Goal: Task Accomplishment & Management: Manage account settings

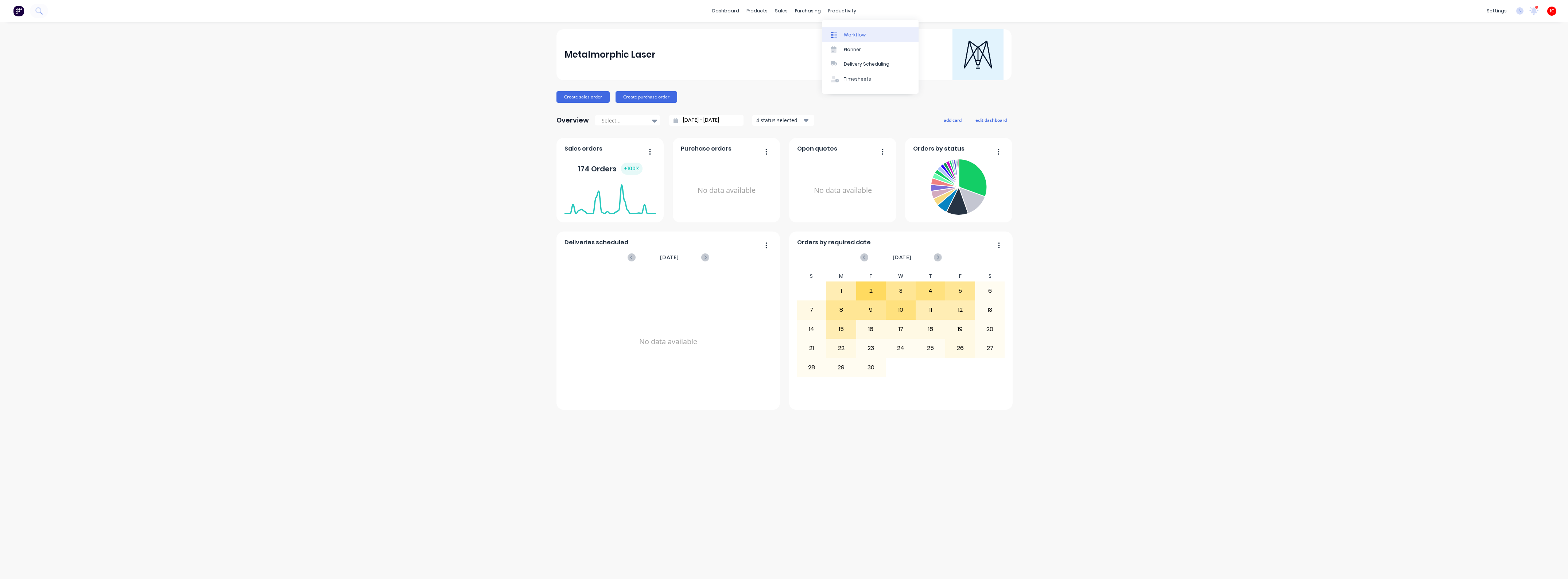
click at [855, 34] on div "Workflow" at bounding box center [854, 35] width 22 height 7
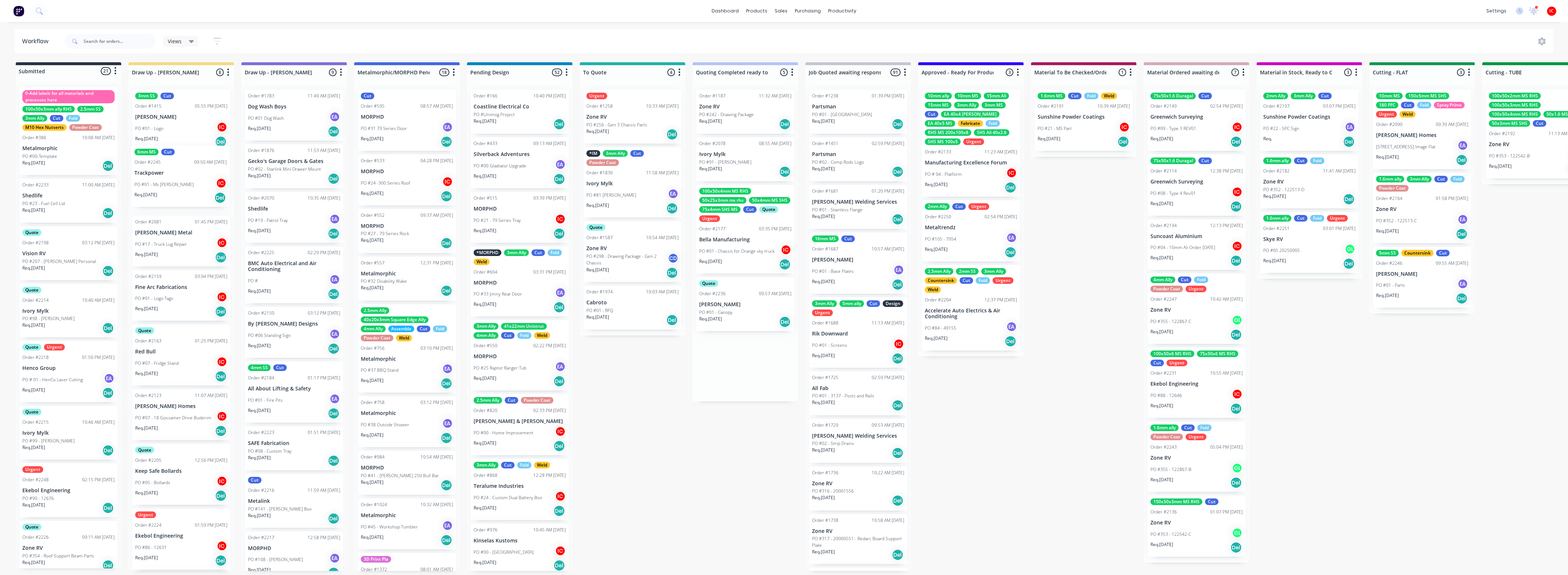
drag, startPoint x: 757, startPoint y: 371, endPoint x: 186, endPoint y: 182, distance: 601.5
click at [188, 181] on div "Submitted 21 Status colour #273444 hex #273444 Save Cancel Summaries Total orde…" at bounding box center [1455, 316] width 2920 height 508
click at [189, 187] on div "PO #01 - Ms Plate IC" at bounding box center [181, 193] width 92 height 14
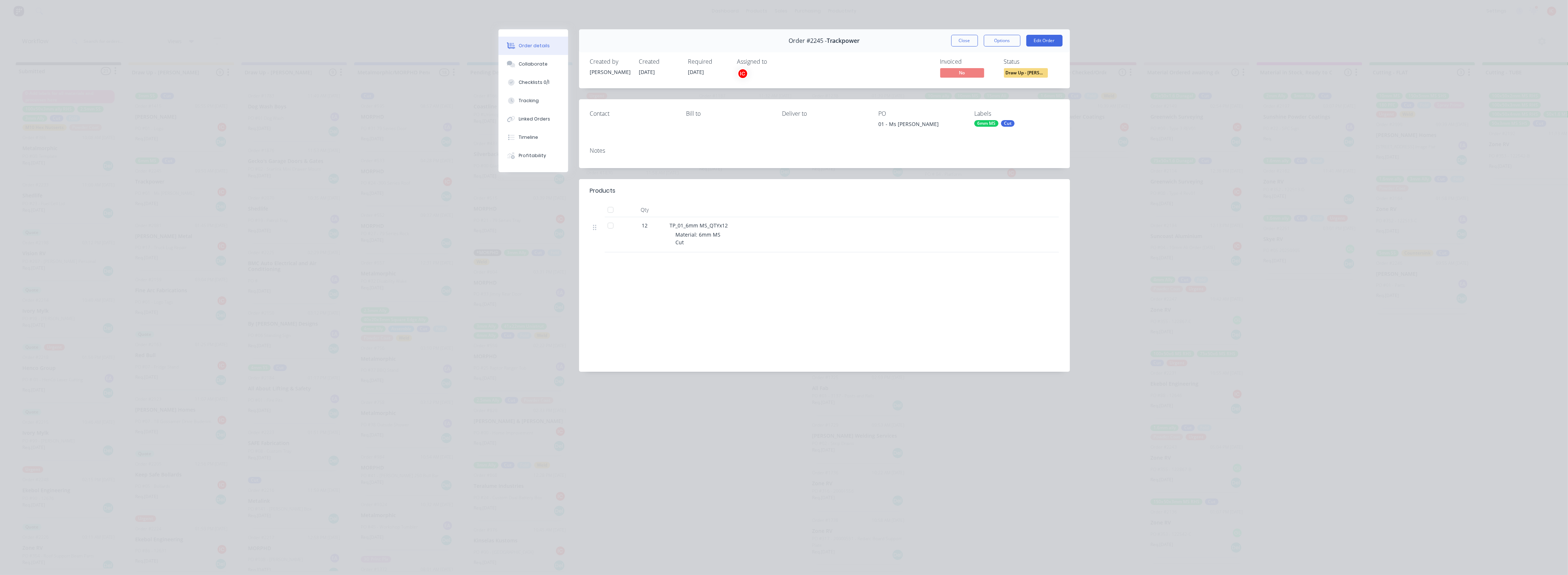
click at [985, 122] on div "6mm MS" at bounding box center [986, 123] width 24 height 7
click at [1029, 140] on input "text" at bounding box center [1035, 143] width 77 height 15
type input "urgent"
click at [988, 187] on div at bounding box center [988, 187] width 15 height 15
click at [914, 174] on div "Order #2245 - Trackpower Close Options Edit Order Created by [PERSON_NAME] Crea…" at bounding box center [784, 206] width 571 height 353
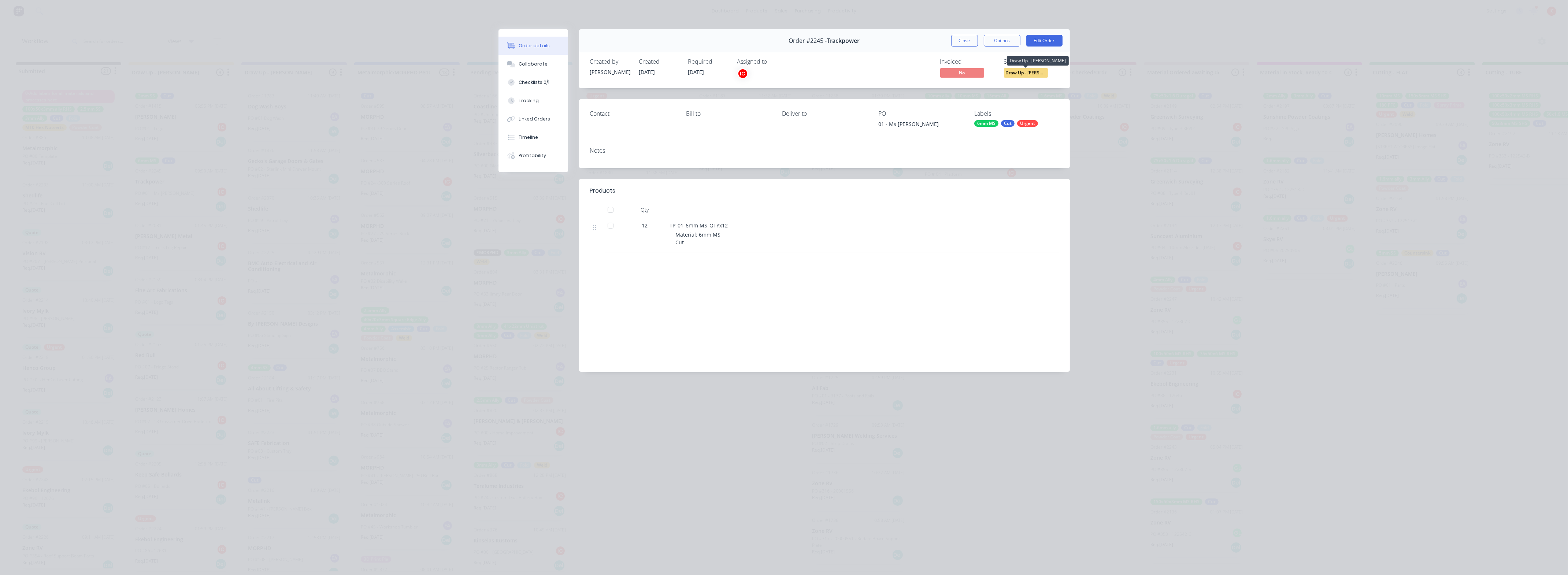
click at [1022, 75] on span "Draw Up - [PERSON_NAME]" at bounding box center [1025, 73] width 44 height 9
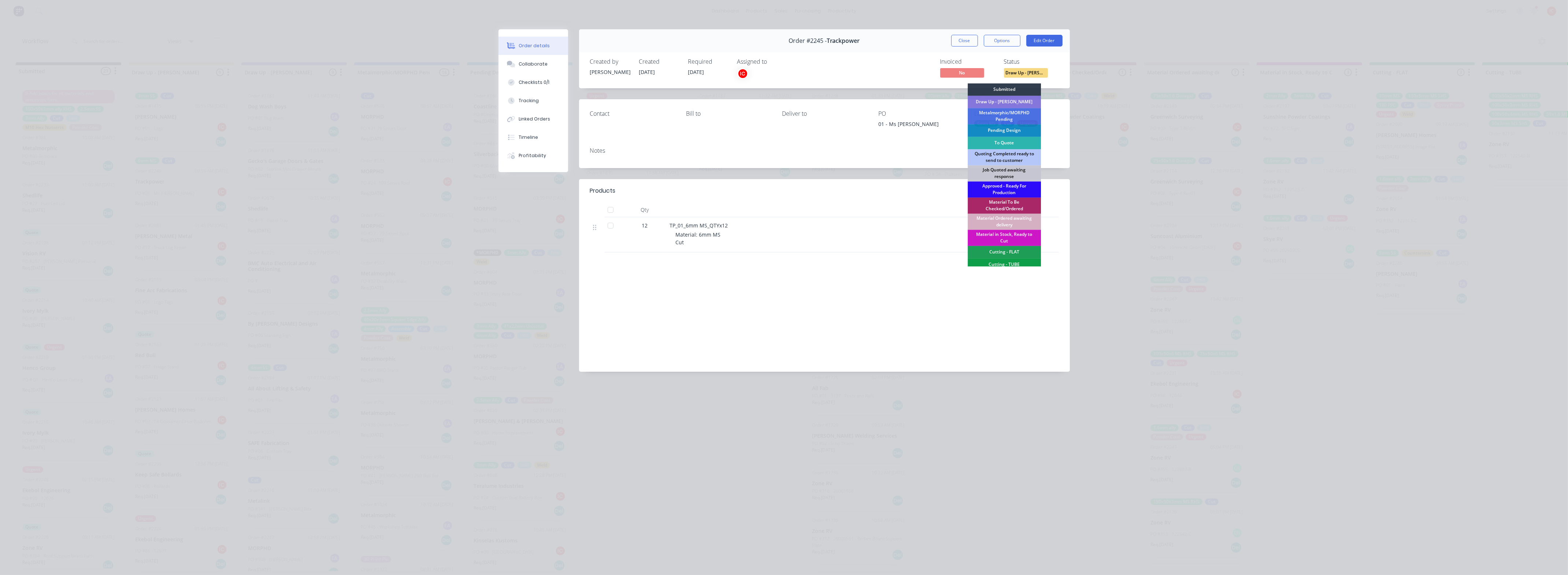
click at [1015, 187] on div "Approved - Ready For Production" at bounding box center [1004, 189] width 73 height 16
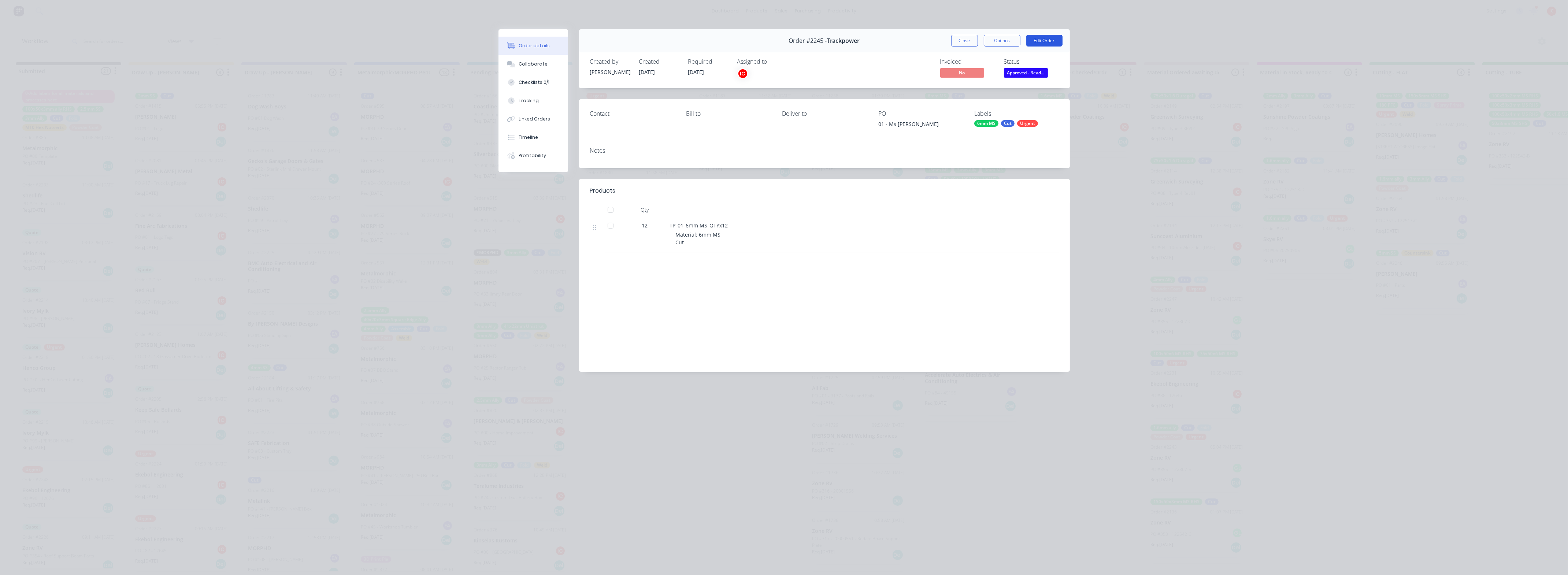
click at [1044, 40] on button "Edit Order" at bounding box center [1044, 41] width 36 height 12
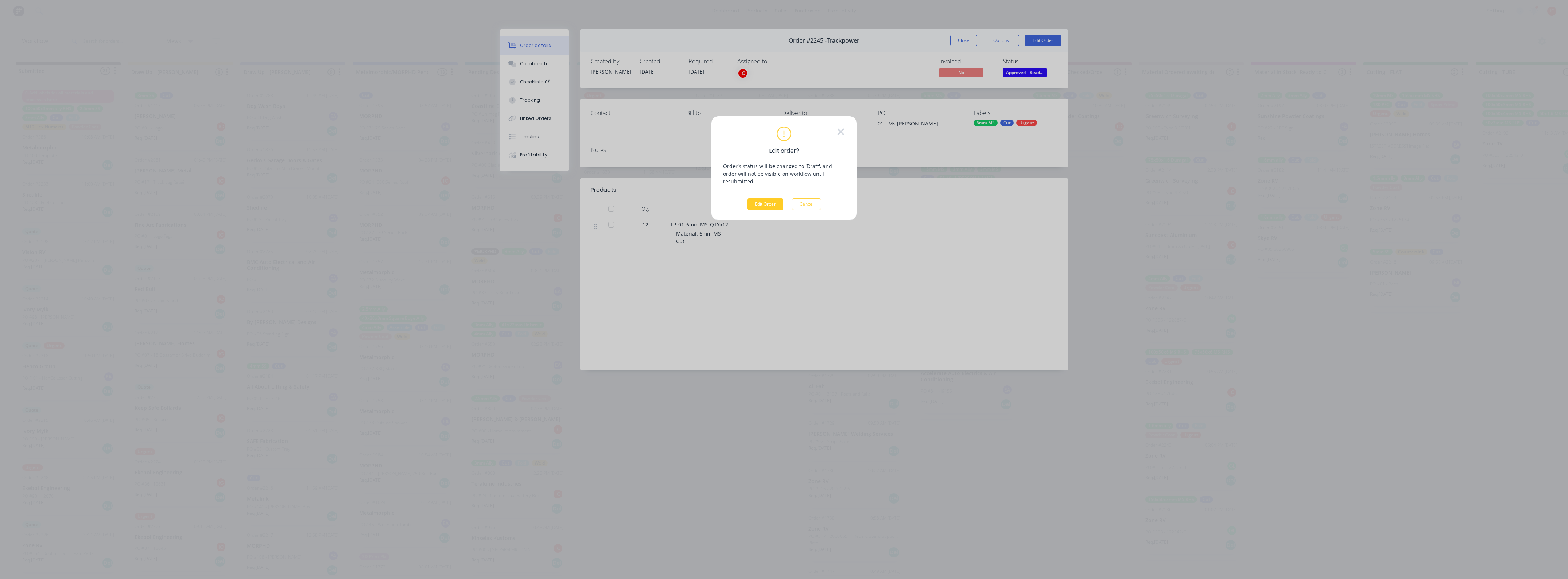
drag, startPoint x: 763, startPoint y: 198, endPoint x: 759, endPoint y: 196, distance: 4.5
click at [763, 198] on button "Edit Order" at bounding box center [765, 204] width 36 height 12
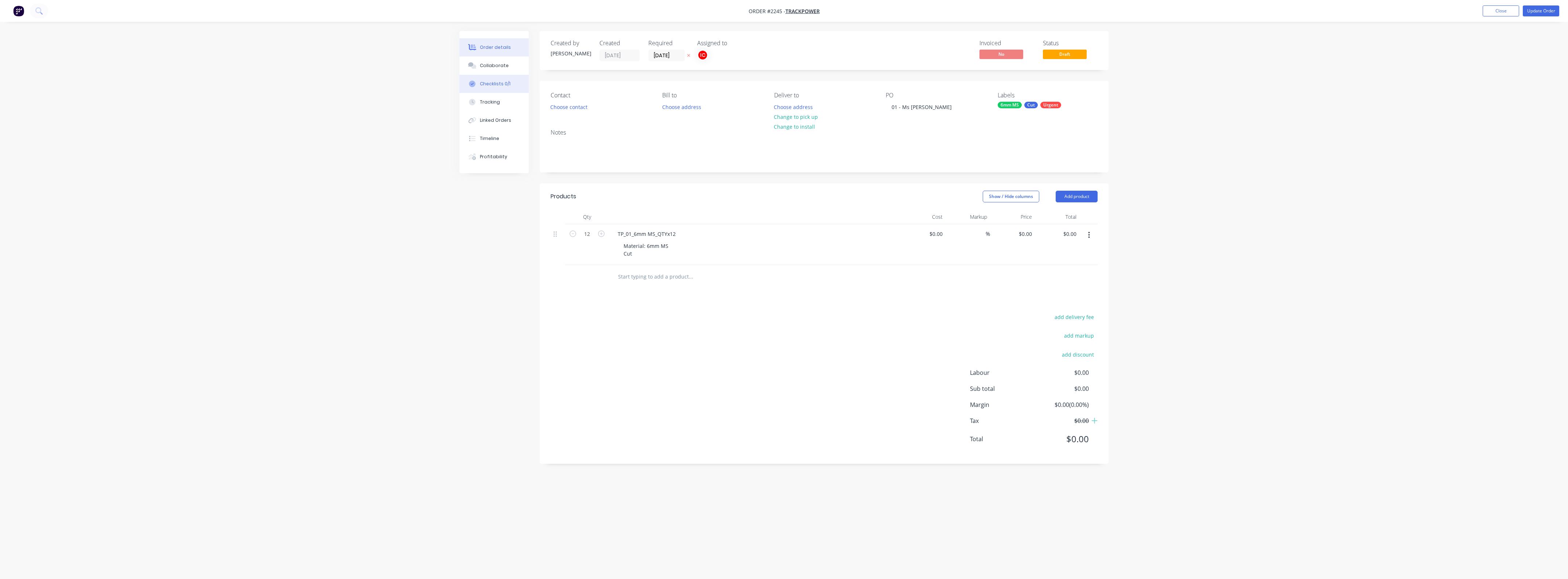
click at [494, 84] on div "Checklists 0/1" at bounding box center [495, 84] width 30 height 7
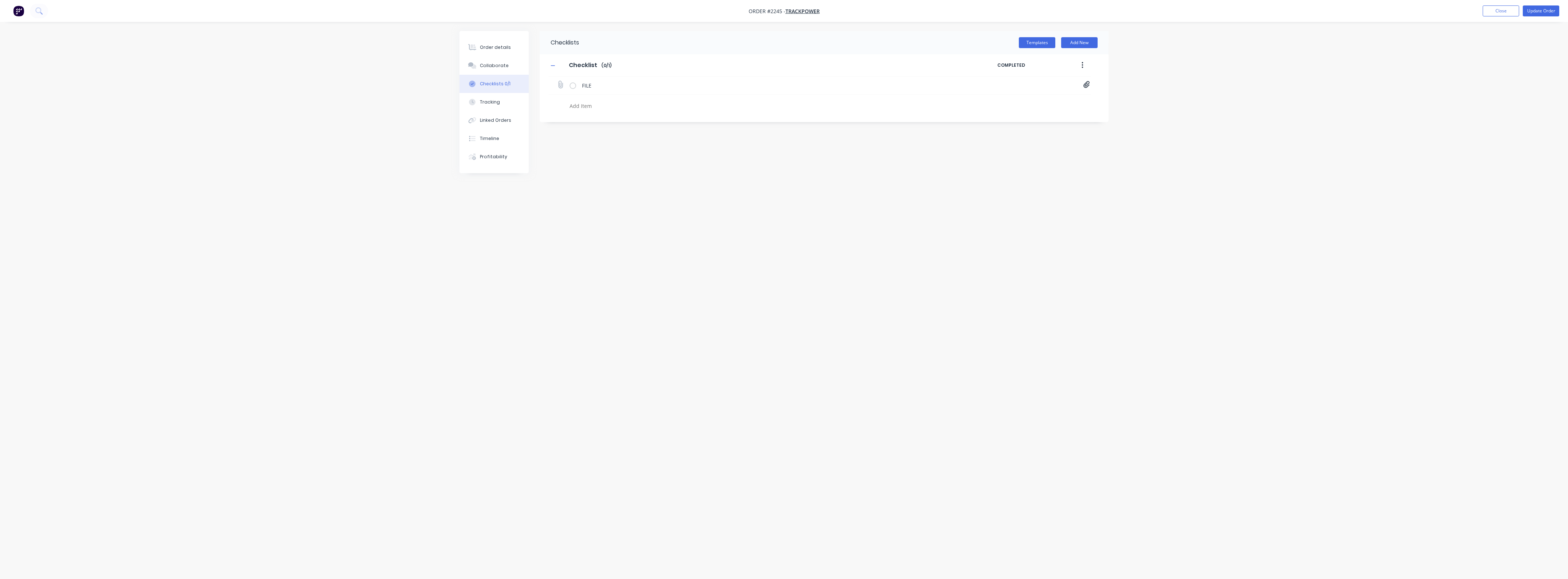
click at [1087, 84] on icon at bounding box center [1087, 84] width 7 height 7
click at [1495, 11] on button "Close" at bounding box center [1501, 11] width 36 height 11
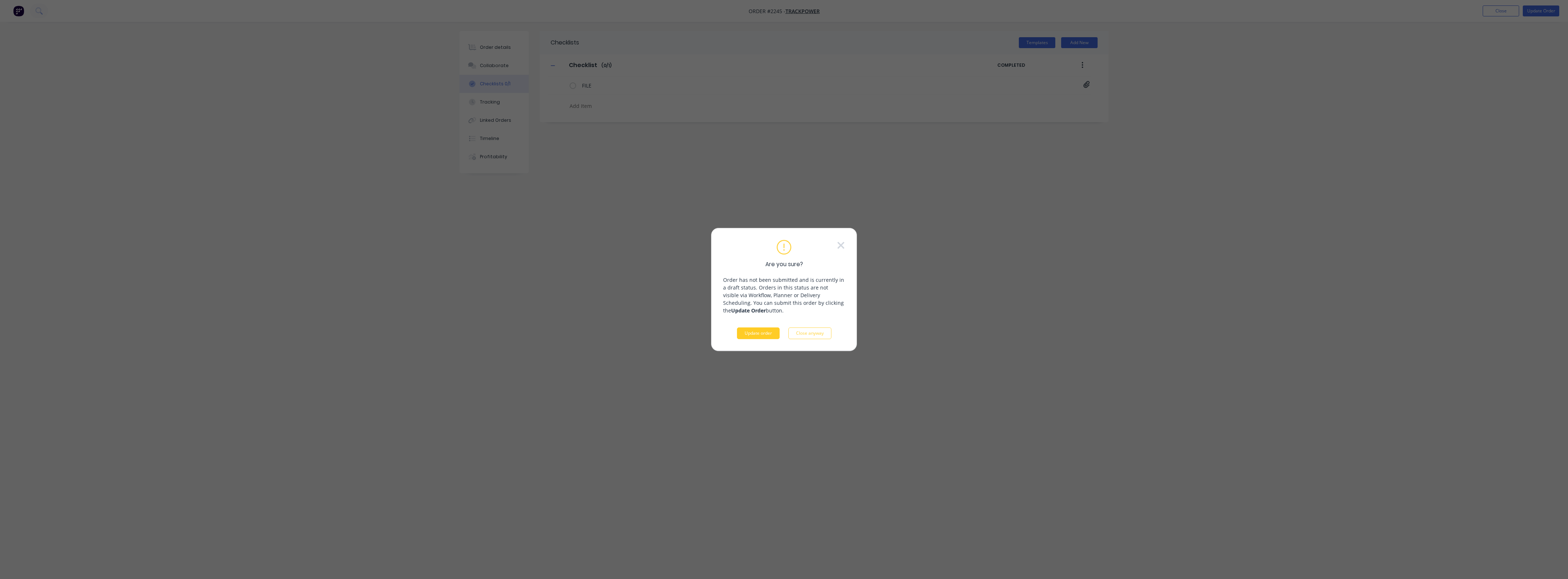
click at [767, 334] on button "Update order" at bounding box center [758, 333] width 43 height 12
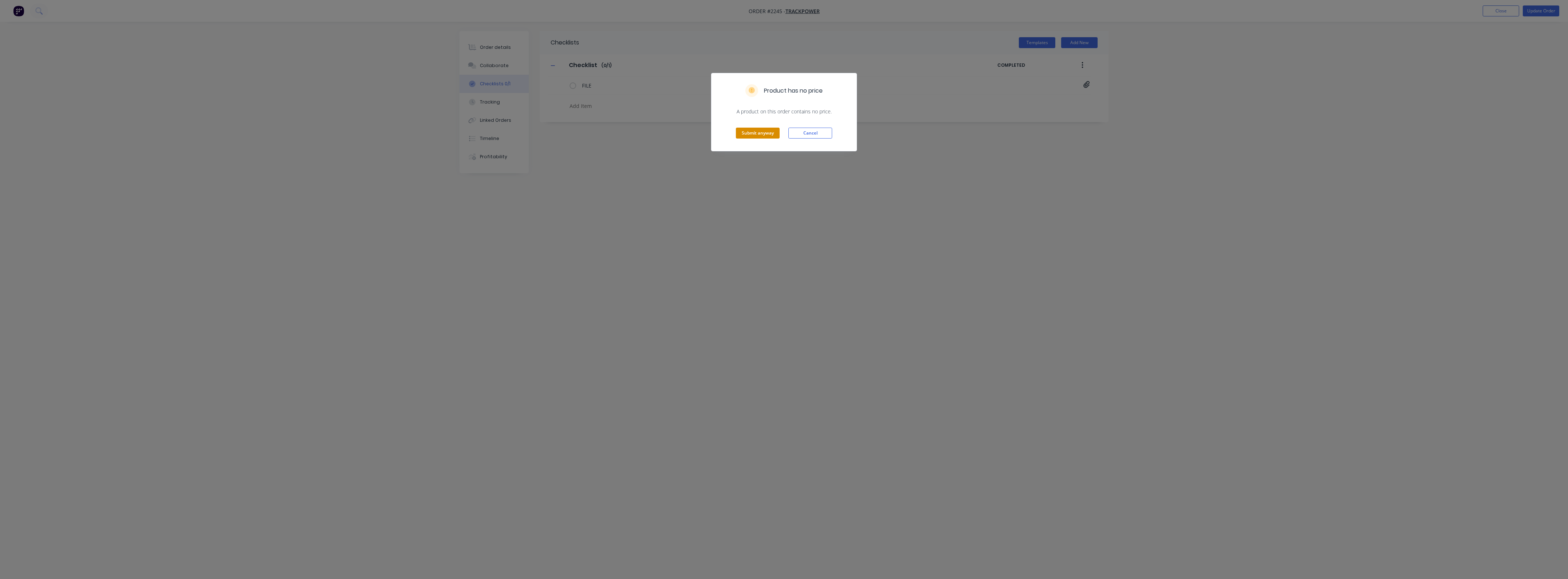
click at [766, 136] on button "Submit anyway" at bounding box center [757, 133] width 44 height 11
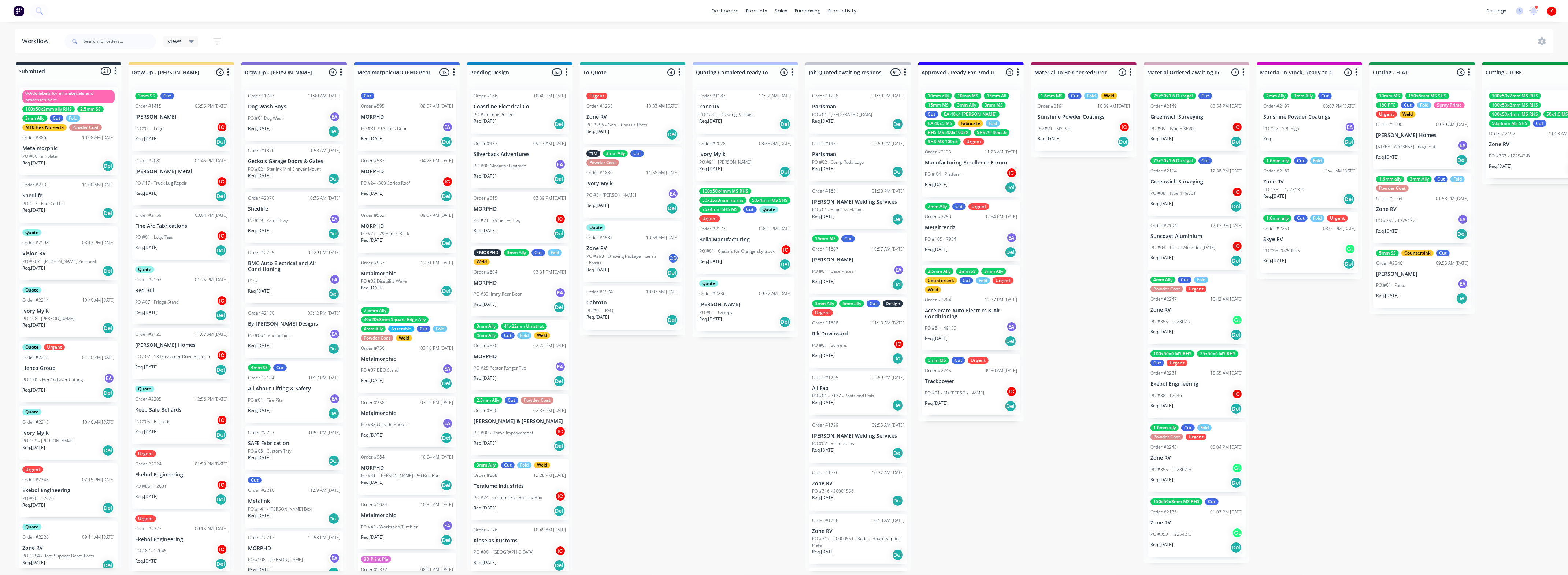
click at [965, 400] on div "Req. [DATE] Del" at bounding box center [970, 406] width 92 height 13
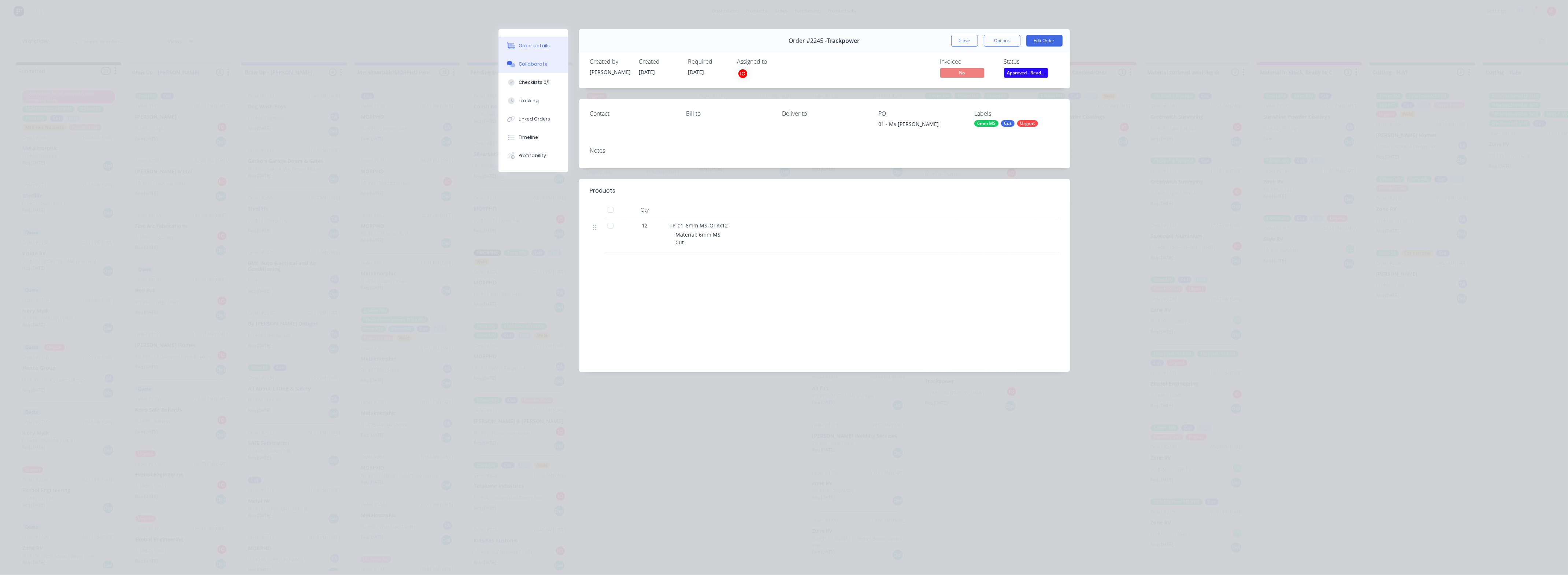
click at [529, 62] on div "Collaborate" at bounding box center [533, 64] width 29 height 7
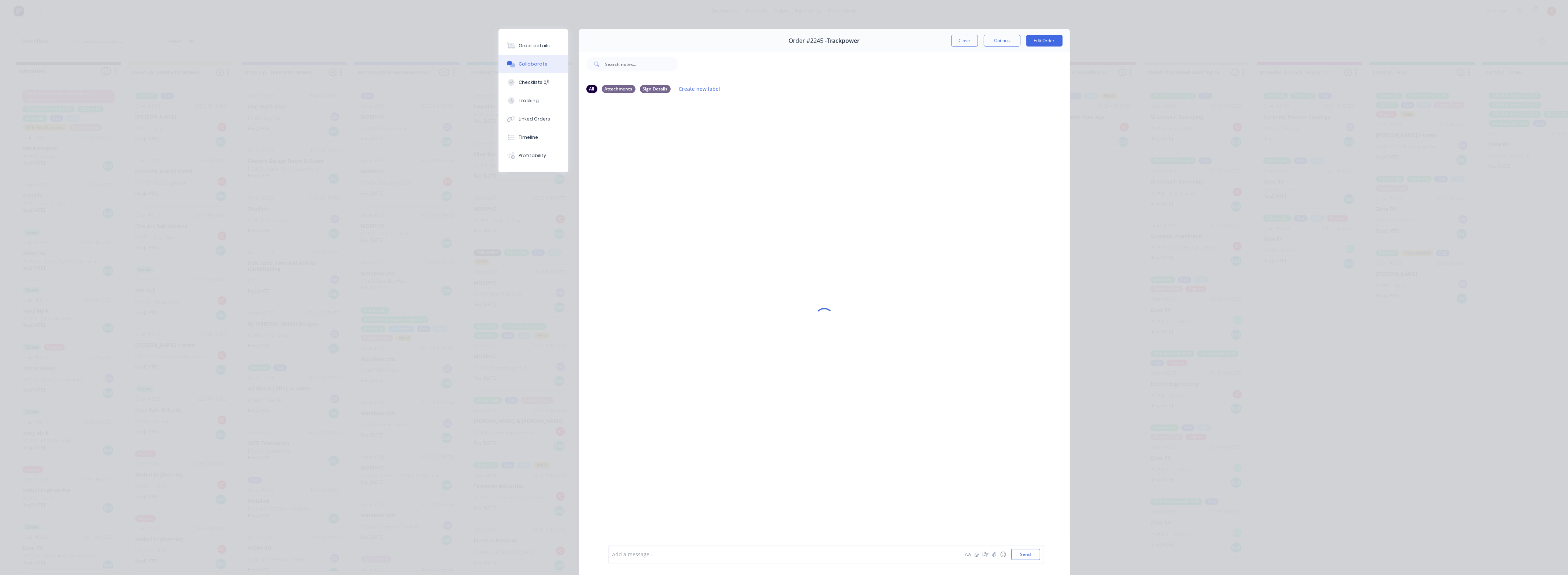
click at [709, 555] on div at bounding box center [773, 554] width 320 height 8
click at [964, 40] on button "Close" at bounding box center [964, 41] width 26 height 12
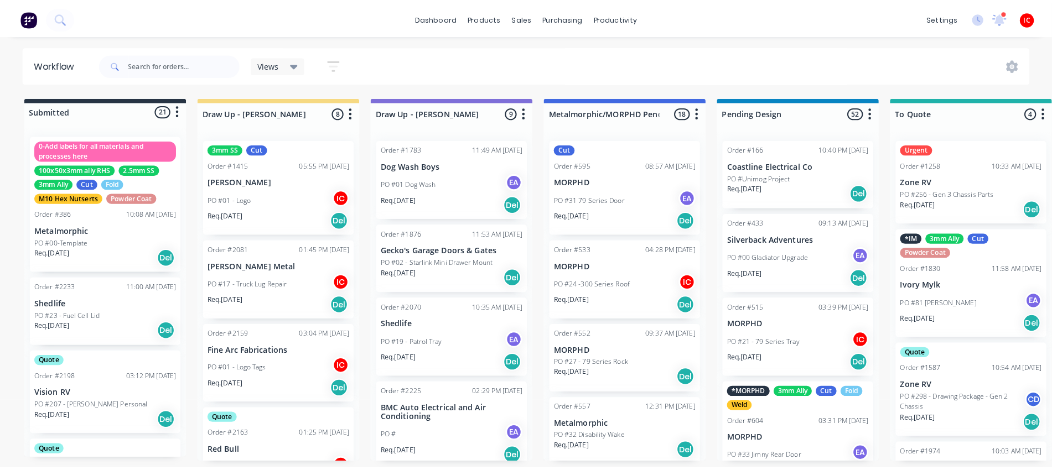
scroll to position [4, 0]
